Goal: Information Seeking & Learning: Compare options

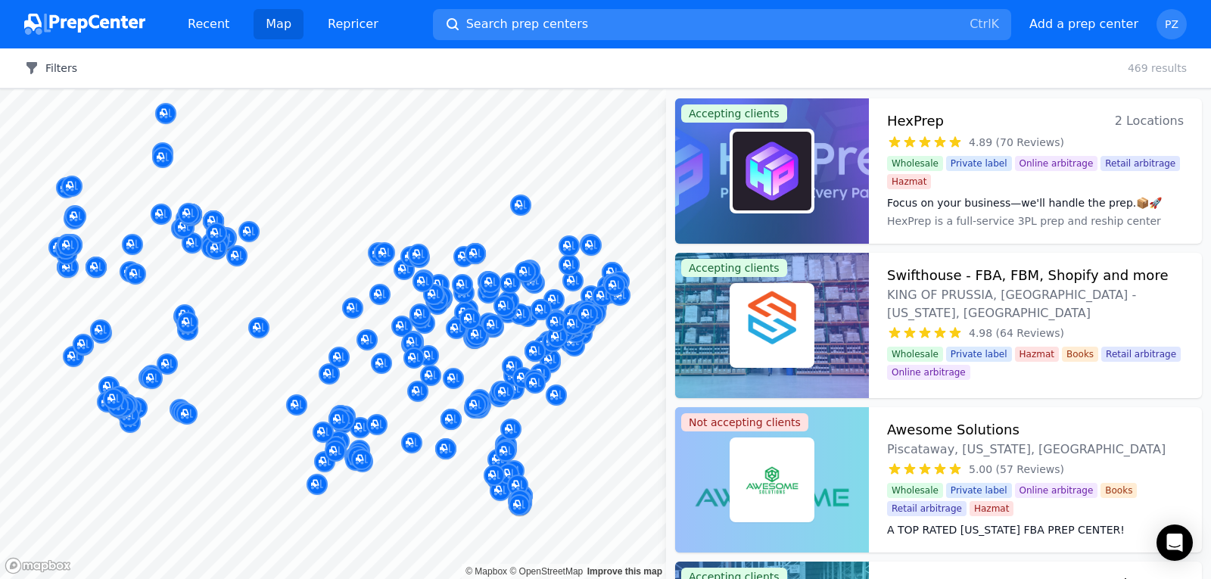
click at [59, 62] on button "Filters" at bounding box center [50, 68] width 53 height 15
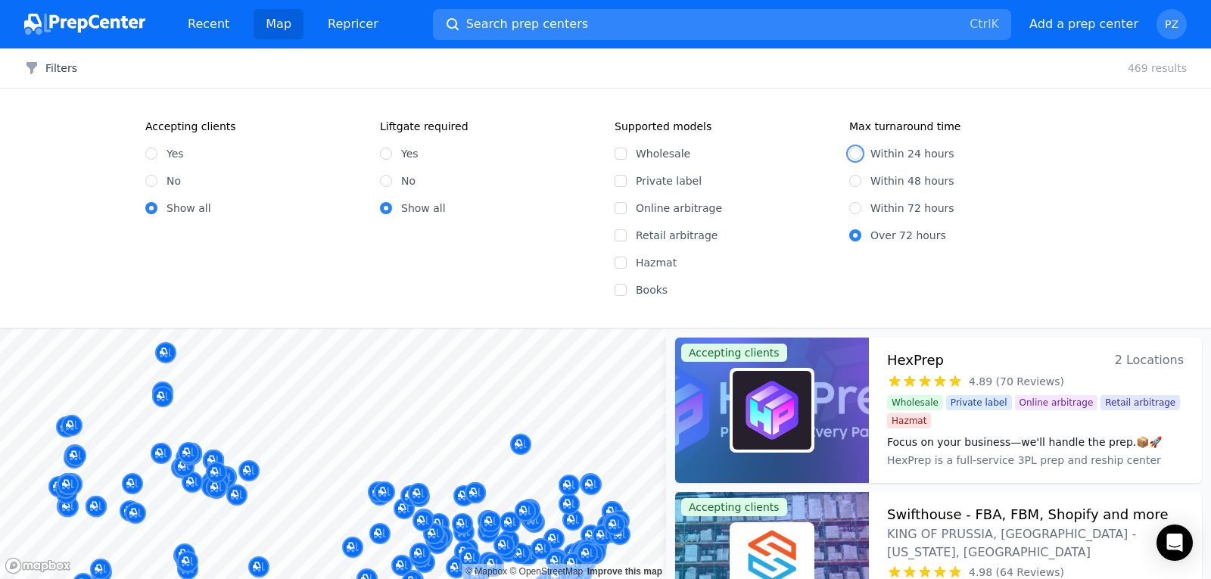
click at [857, 152] on input "Within 24 hours" at bounding box center [855, 154] width 12 height 12
radio input "true"
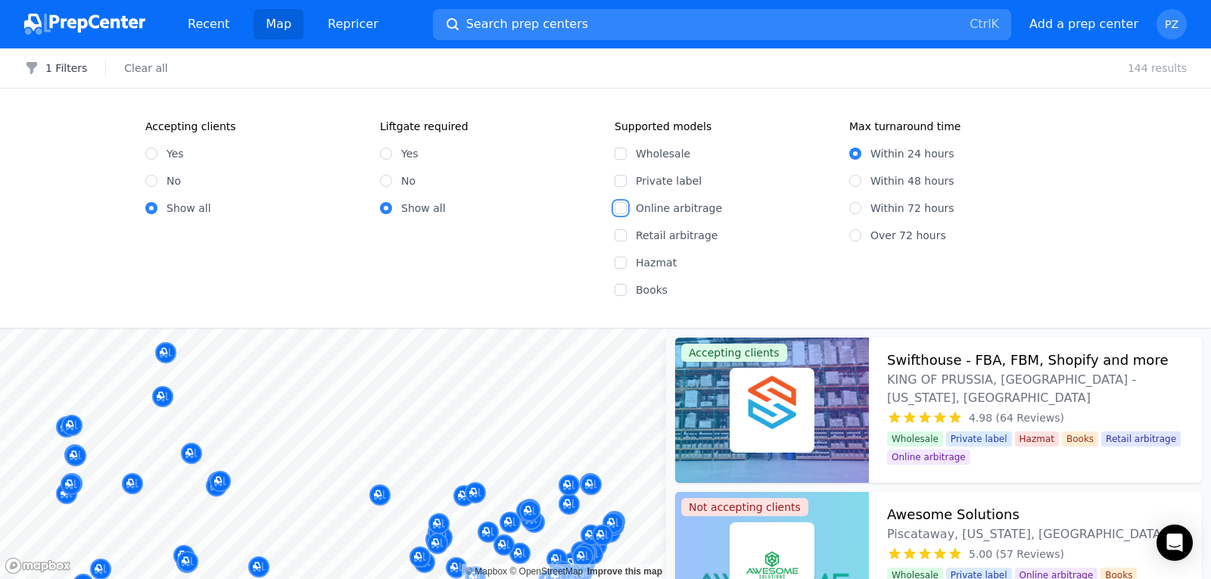
click at [623, 208] on input "Online arbitrage" at bounding box center [621, 208] width 12 height 12
checkbox input "true"
click at [154, 151] on input "Yes" at bounding box center [151, 154] width 12 height 12
radio input "true"
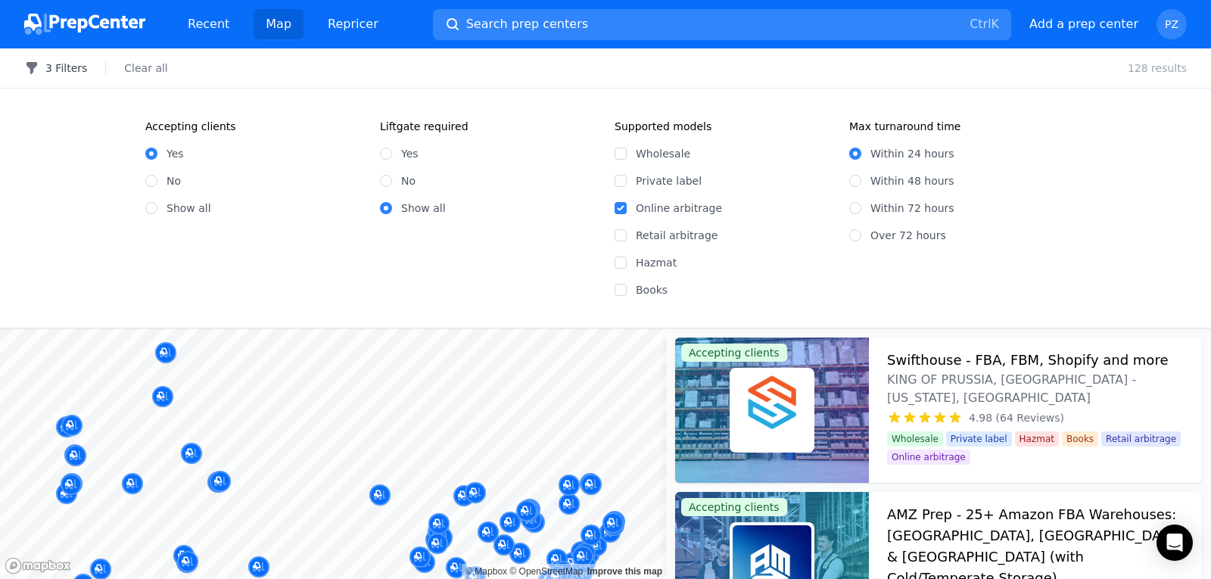
click at [33, 68] on icon "button" at bounding box center [31, 68] width 11 height 12
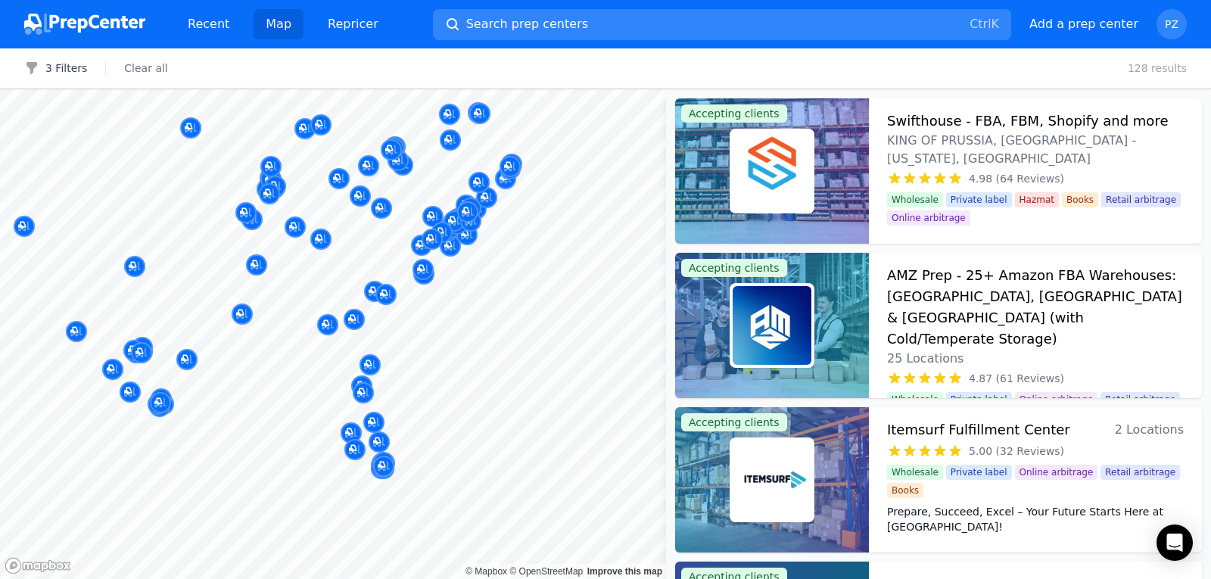
click at [420, 392] on body "Recent Map Repricer Search prep centers Ctrl K Open main menu Add a prep center…" at bounding box center [605, 289] width 1211 height 579
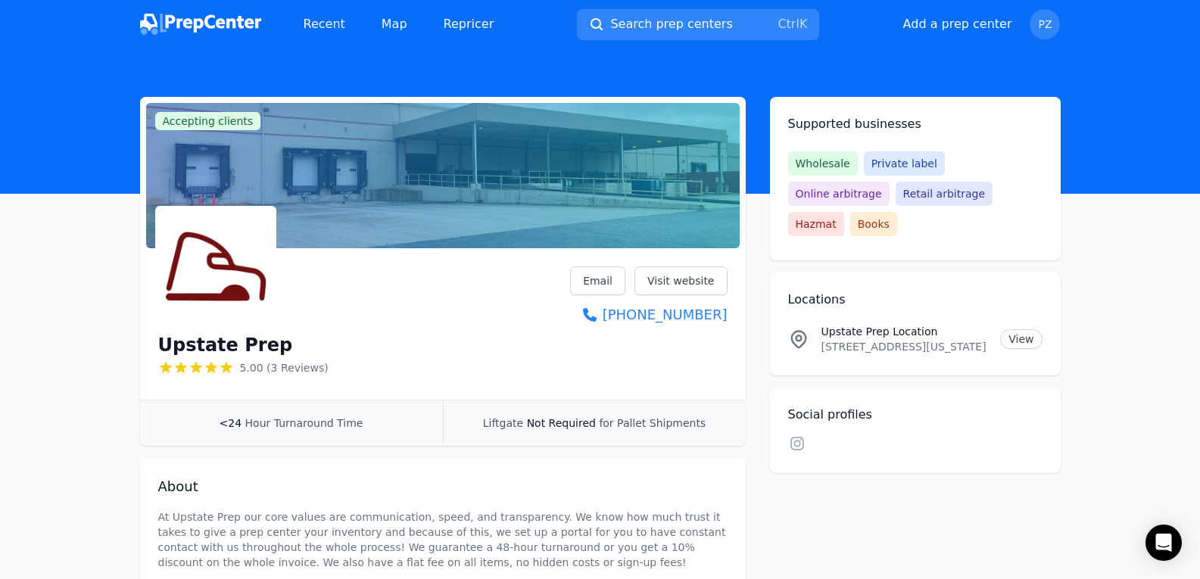
drag, startPoint x: 0, startPoint y: 0, endPoint x: 48, endPoint y: 292, distance: 296.2
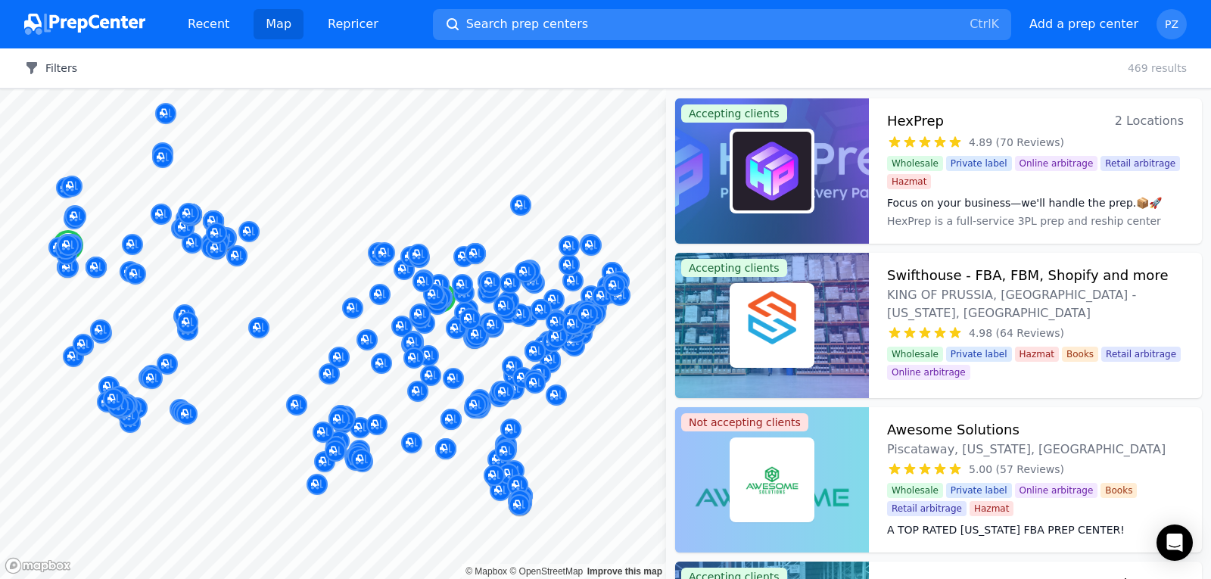
click at [46, 62] on button "Filters" at bounding box center [50, 68] width 53 height 15
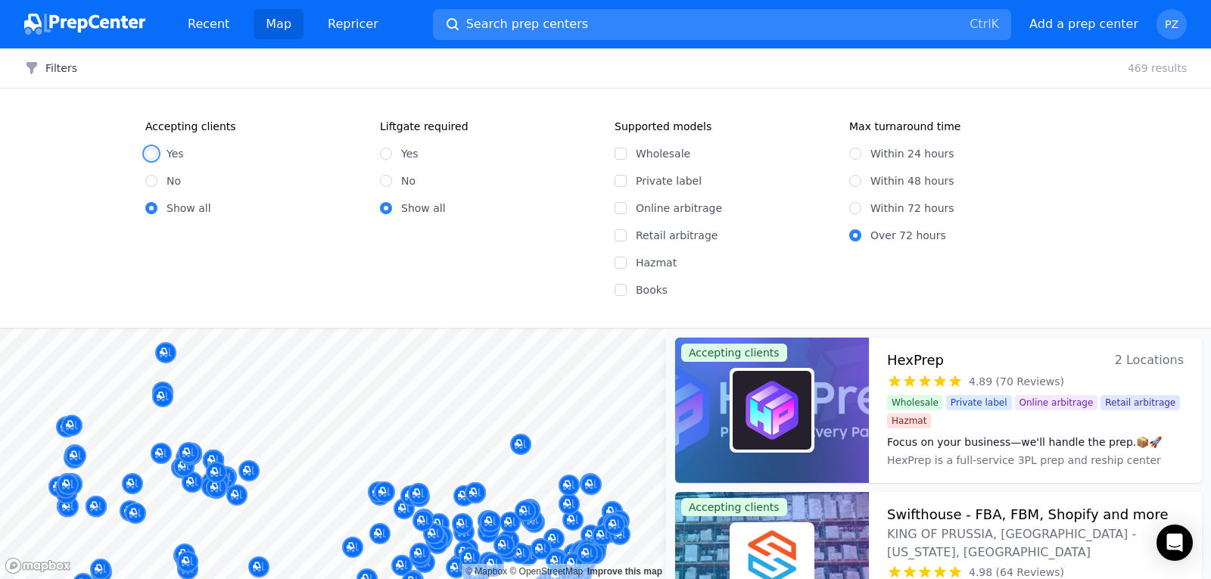
click at [152, 153] on input "Yes" at bounding box center [151, 154] width 12 height 12
radio input "true"
click at [625, 213] on input "Online arbitrage" at bounding box center [621, 208] width 12 height 12
checkbox input "true"
click at [855, 151] on input "Within 24 hours" at bounding box center [855, 154] width 12 height 12
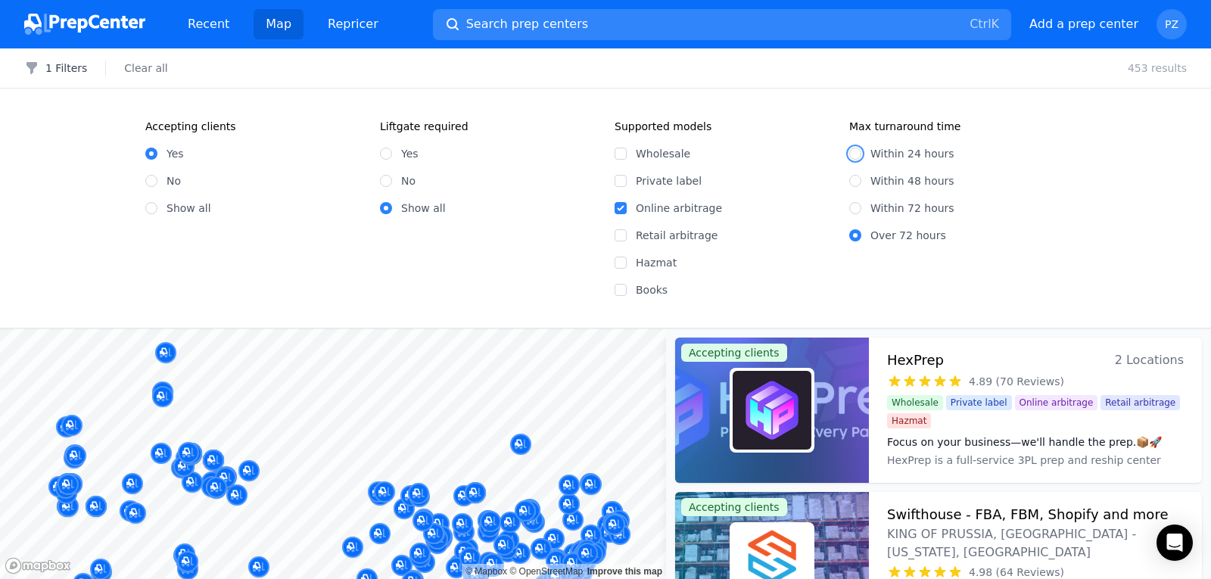
radio input "true"
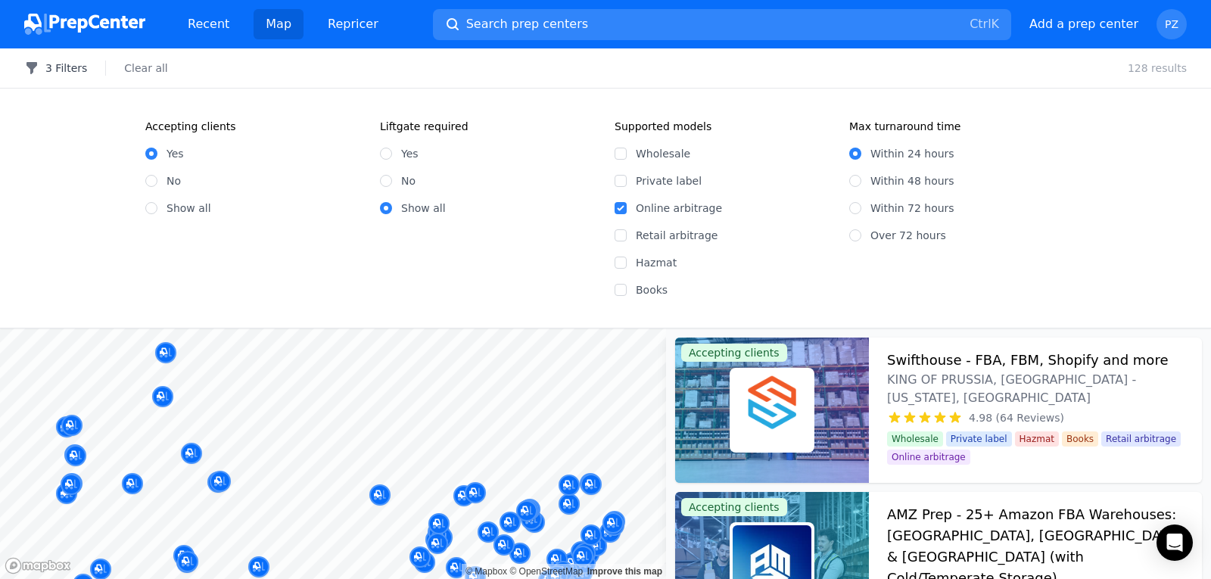
click at [39, 64] on icon "button" at bounding box center [31, 68] width 15 height 15
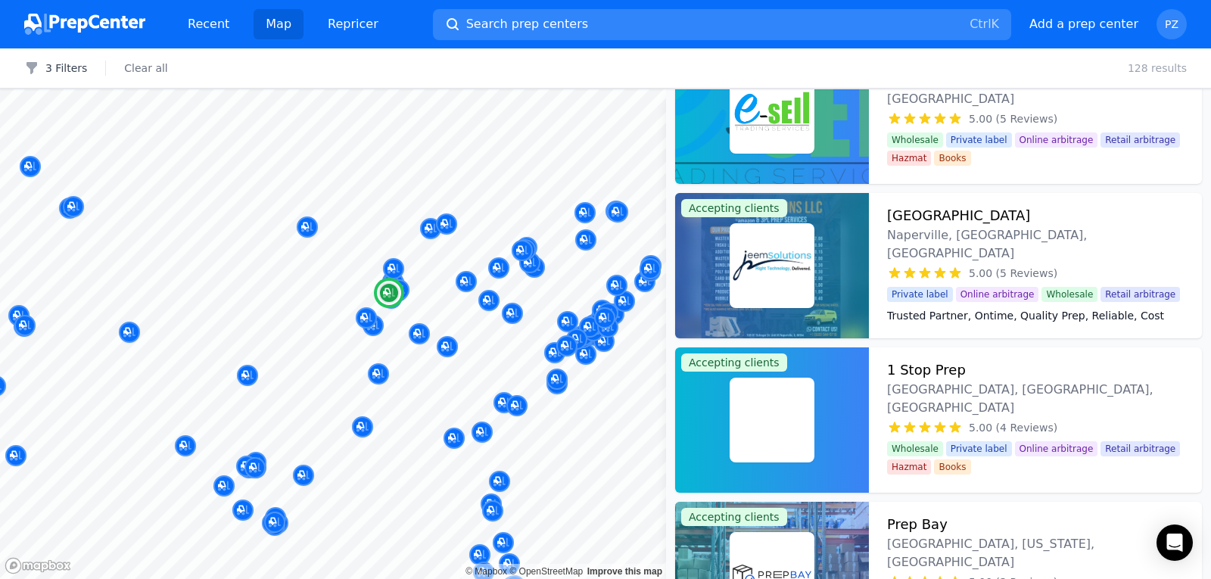
scroll to position [2422, 0]
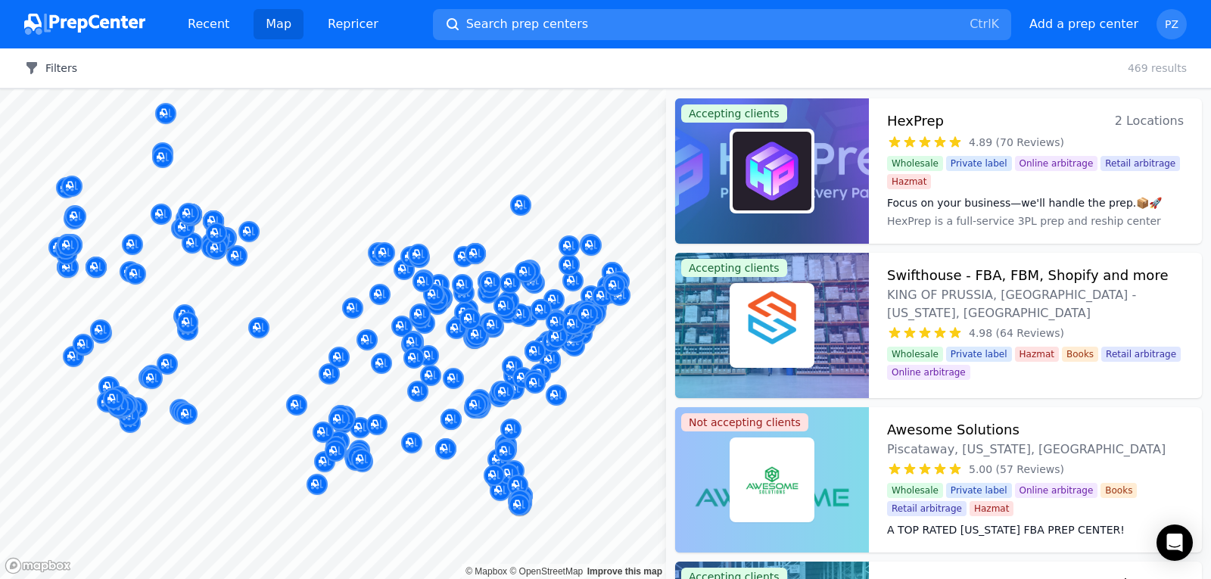
click at [51, 68] on button "Filters" at bounding box center [50, 68] width 53 height 15
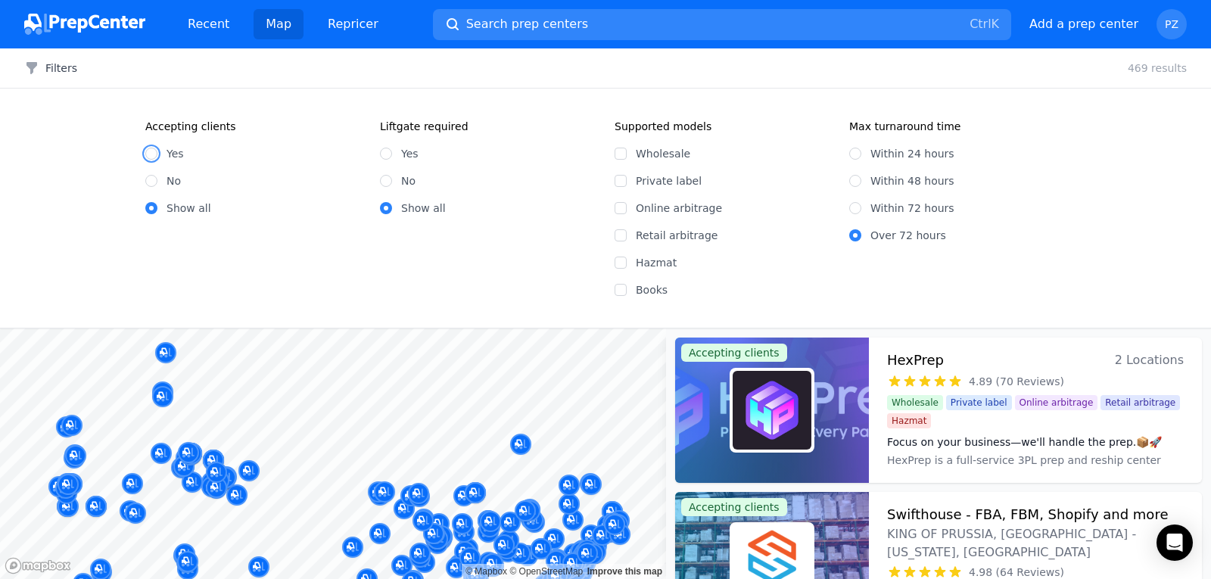
click at [148, 154] on input "Yes" at bounding box center [151, 154] width 12 height 12
radio input "true"
click at [620, 208] on input "Online arbitrage" at bounding box center [621, 208] width 12 height 12
checkbox input "true"
click at [856, 155] on input "Within 24 hours" at bounding box center [855, 154] width 12 height 12
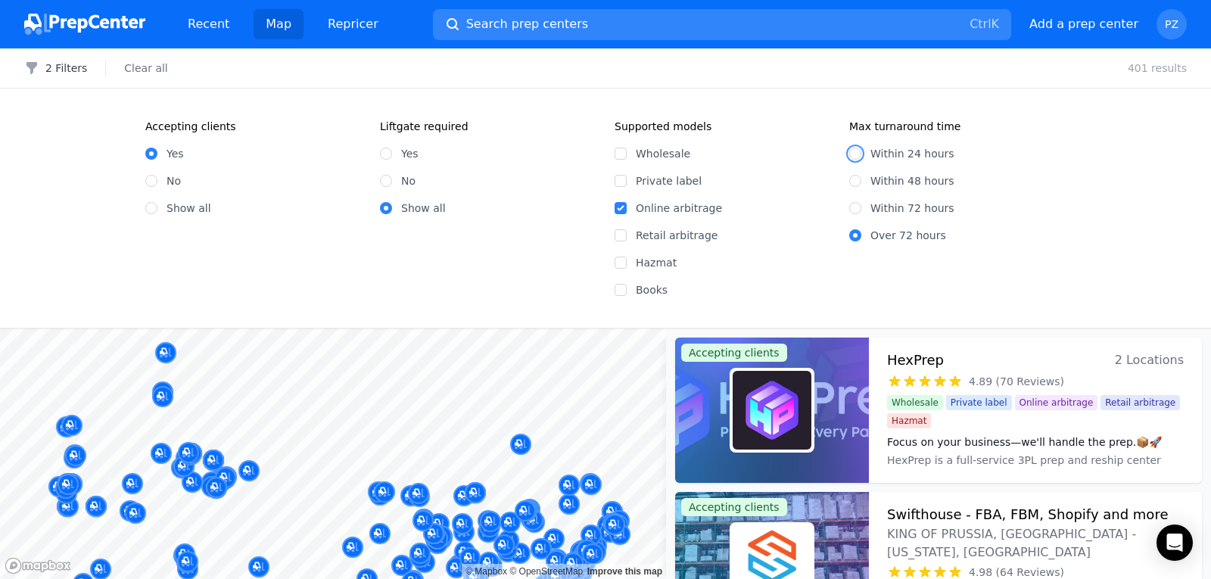
radio input "true"
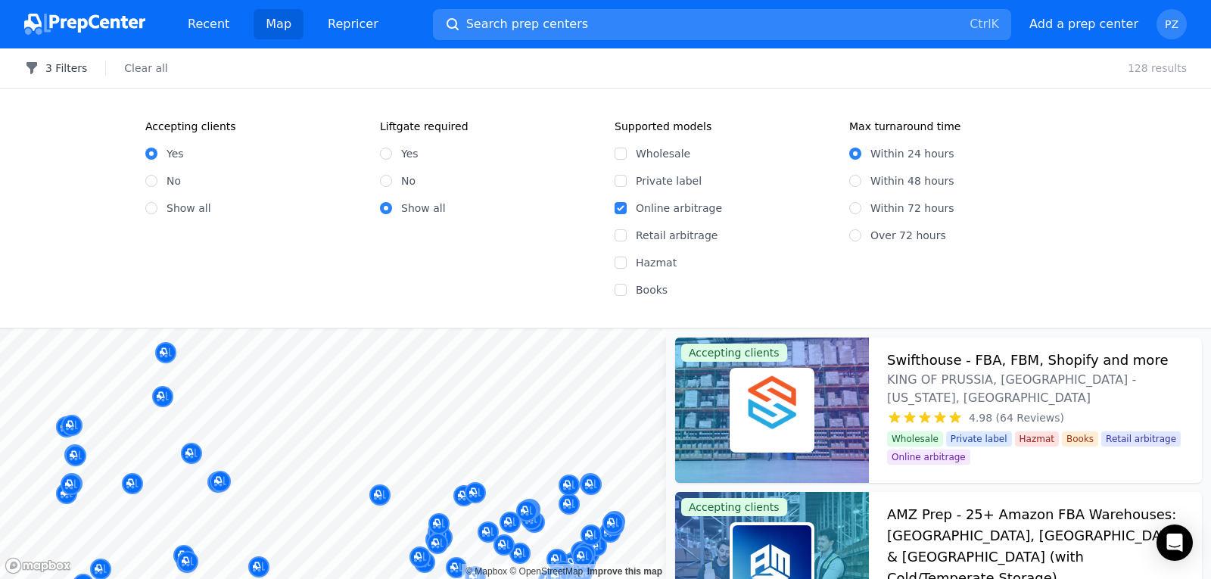
click at [71, 71] on button "3 Filters" at bounding box center [55, 68] width 63 height 15
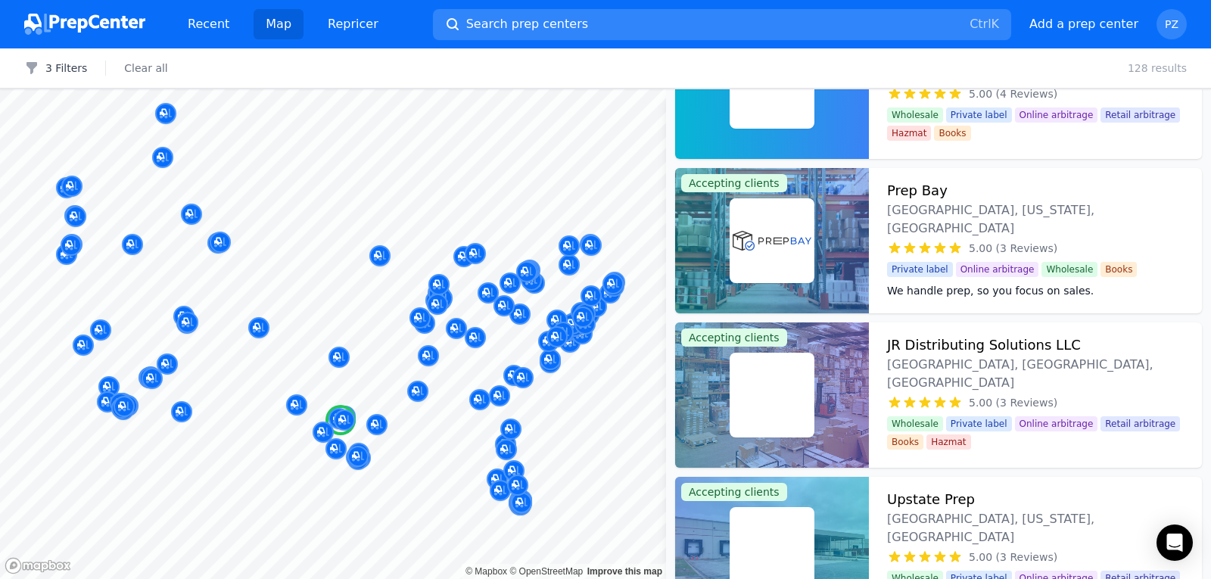
scroll to position [3709, 0]
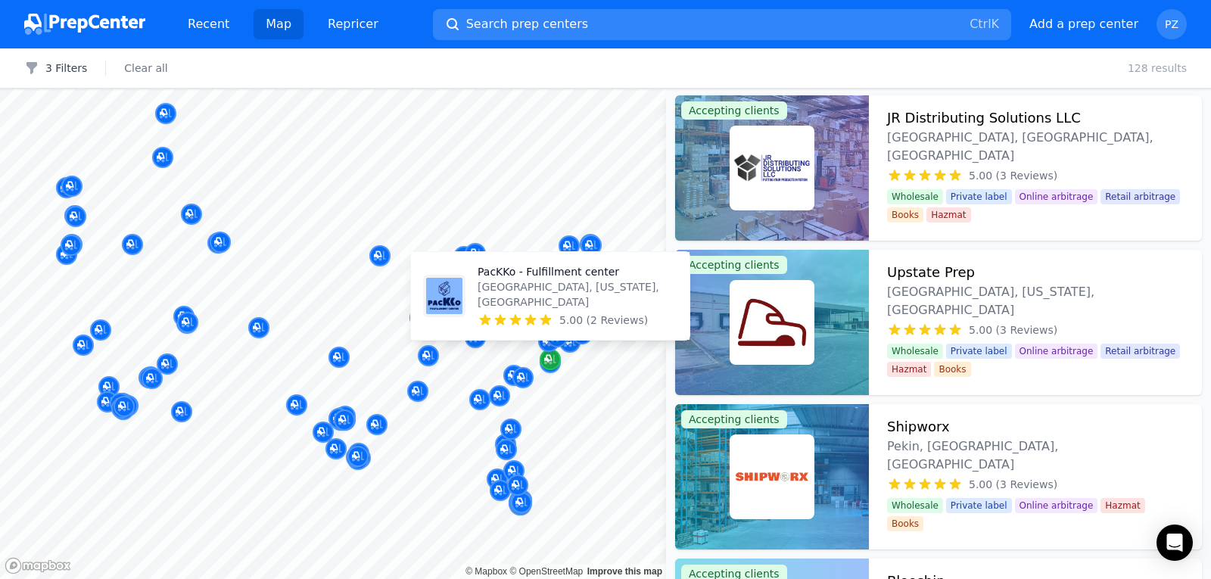
click at [547, 364] on icon "Map marker" at bounding box center [550, 359] width 12 height 15
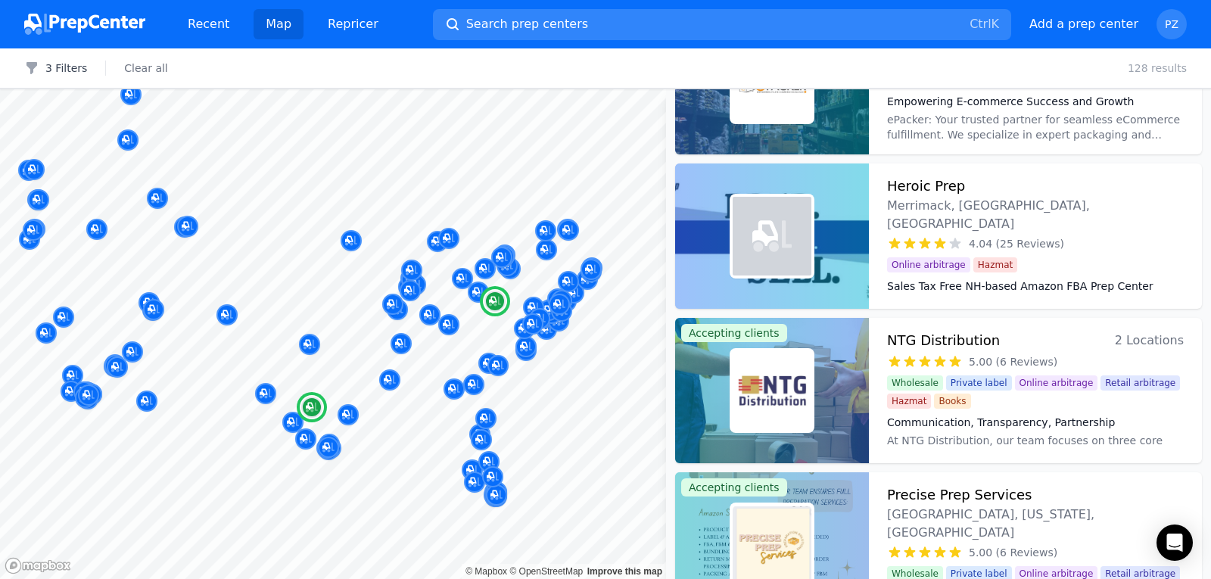
scroll to position [1714, 0]
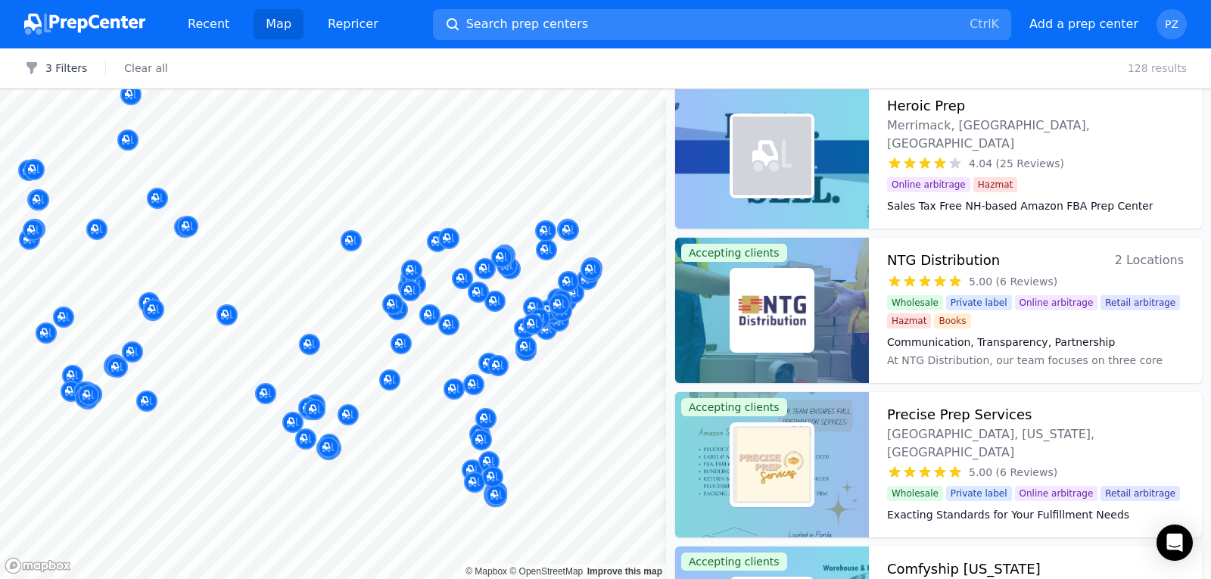
click at [551, 372] on div at bounding box center [474, 368] width 291 height 12
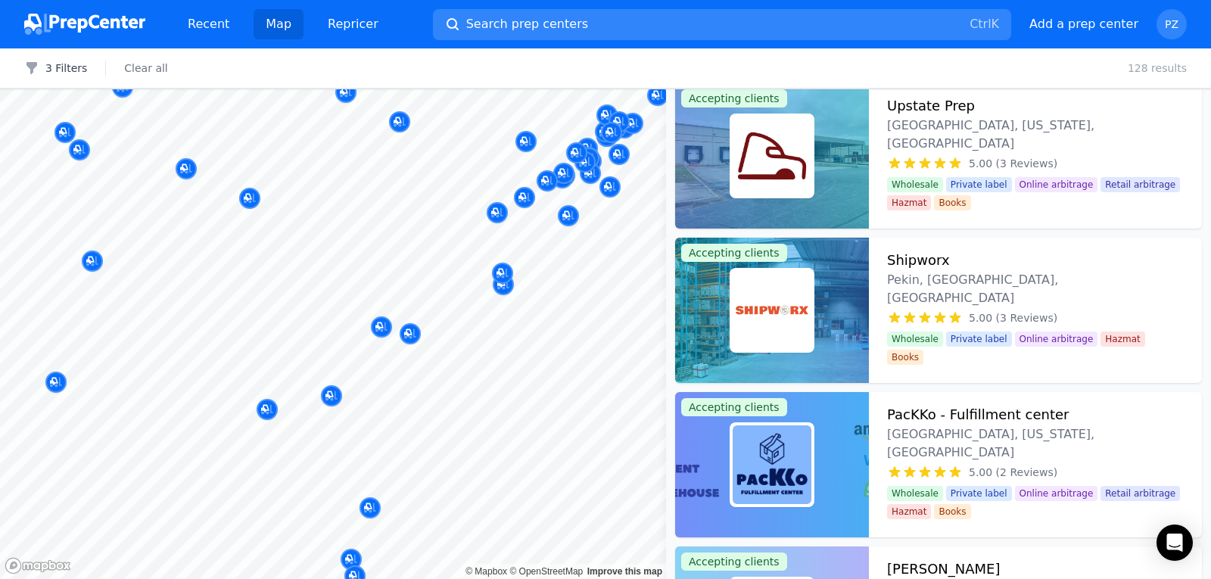
scroll to position [478, 0]
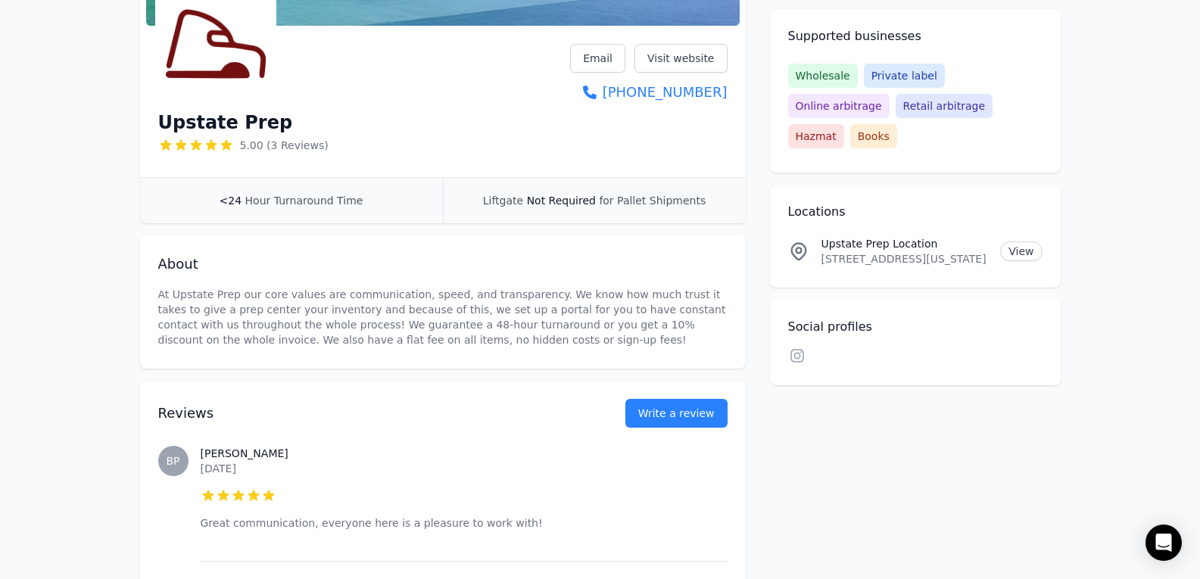
scroll to position [227, 0]
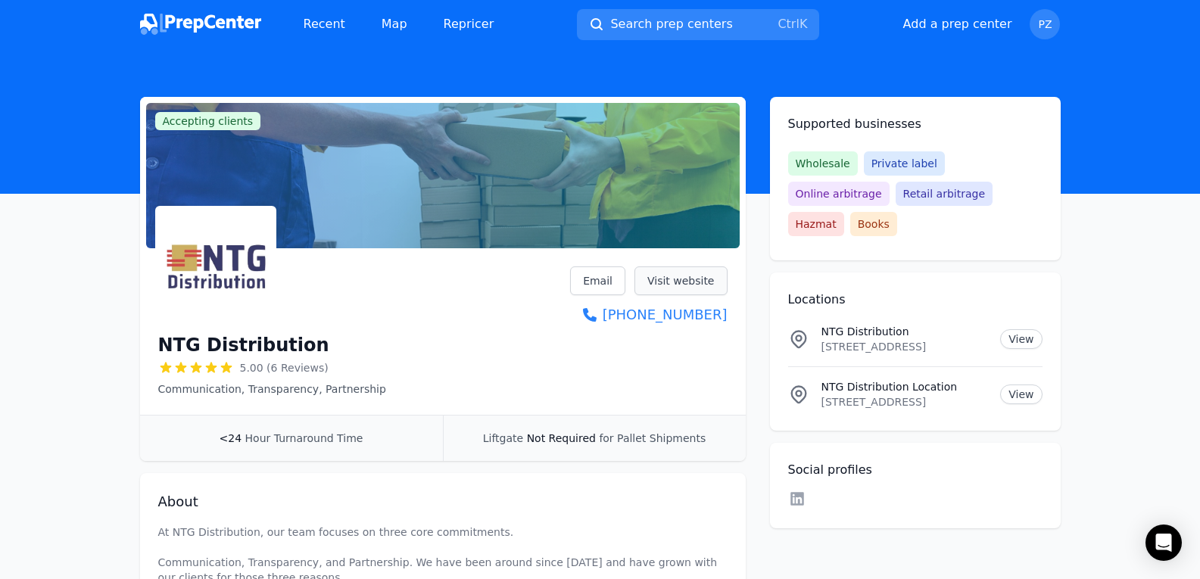
click at [659, 279] on link "Visit website" at bounding box center [680, 280] width 93 height 29
